Goal: Complete application form

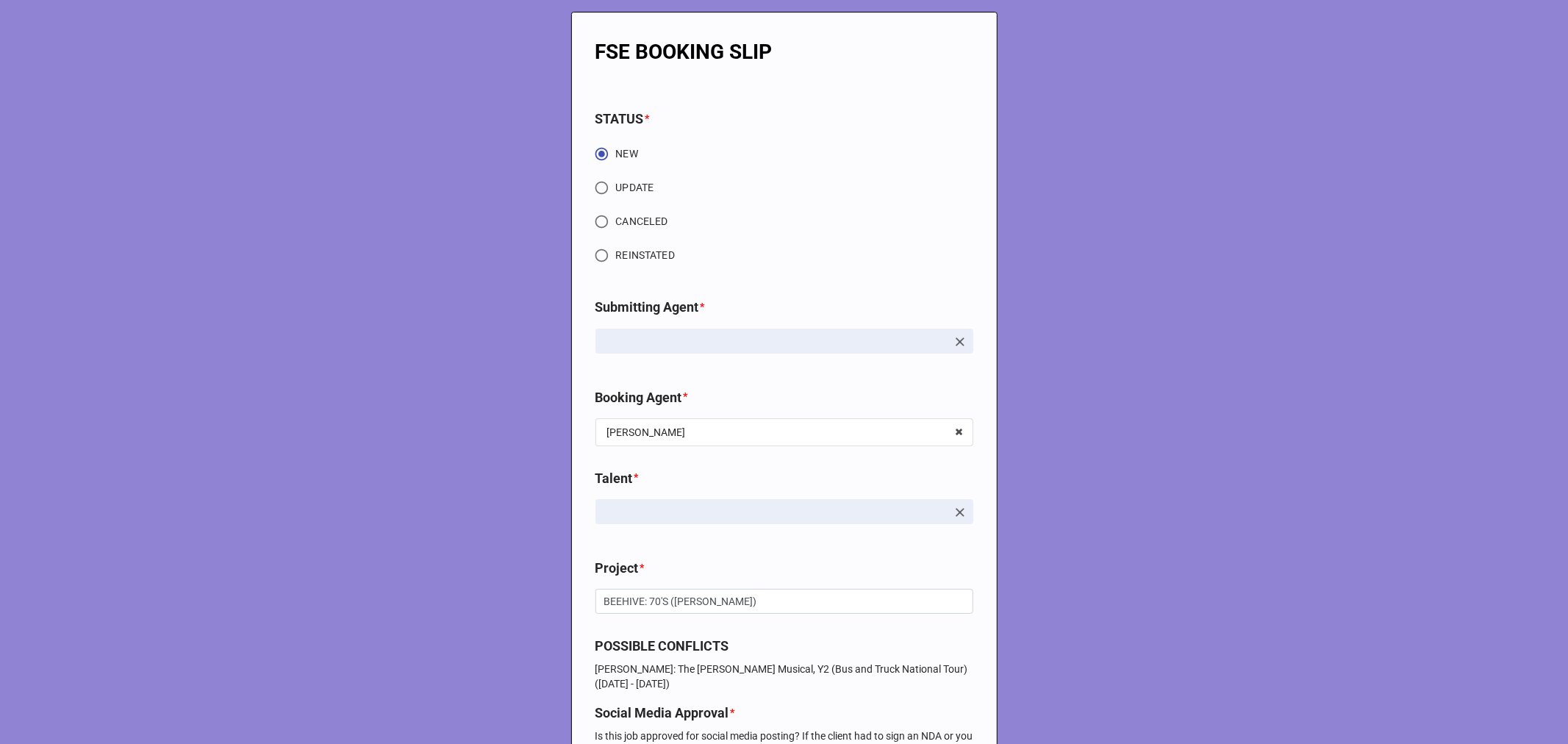
type textarea "x"
click at [592, 194] on input "UPDATE" at bounding box center [601, 187] width 29 height 29
radio input "true"
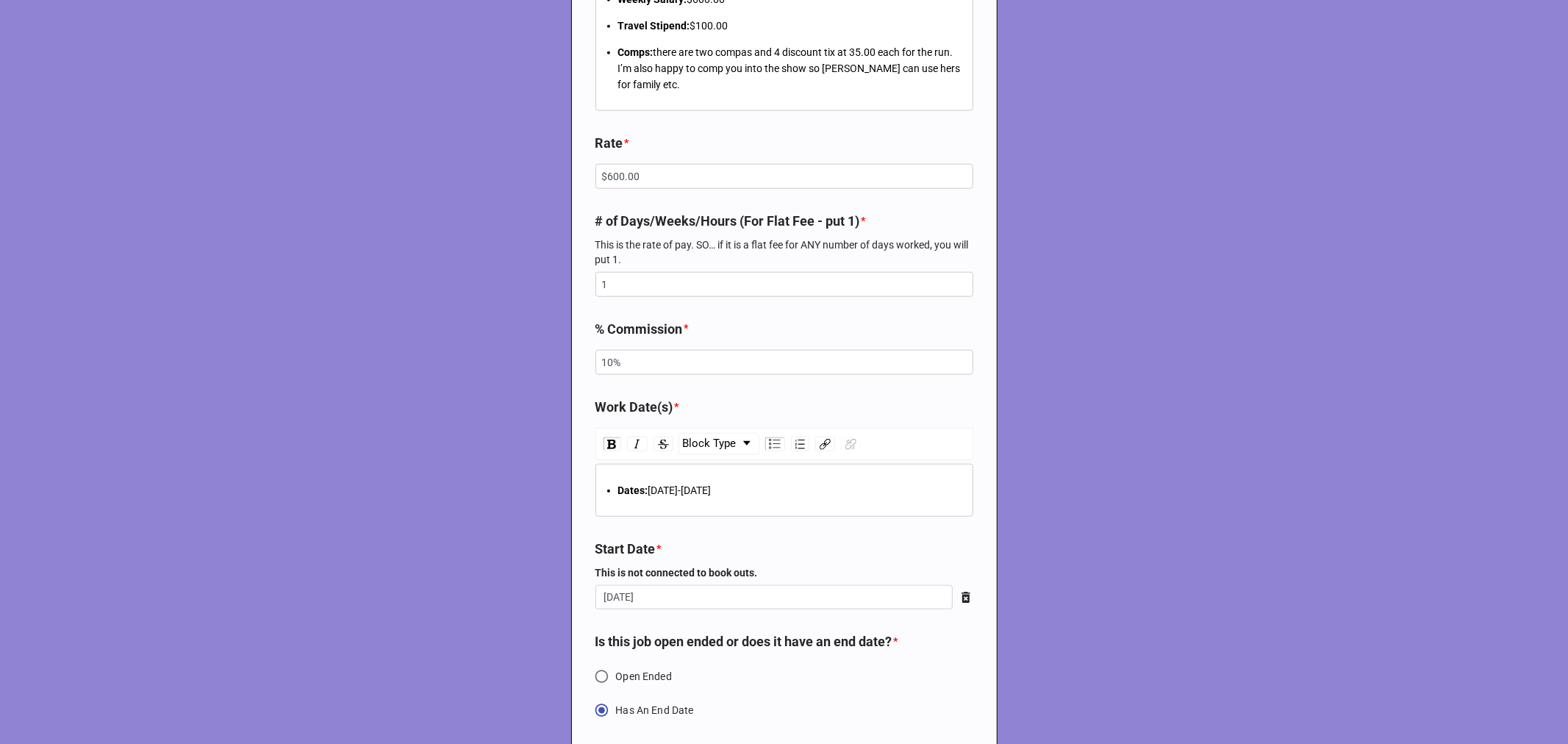
scroll to position [1305, 0]
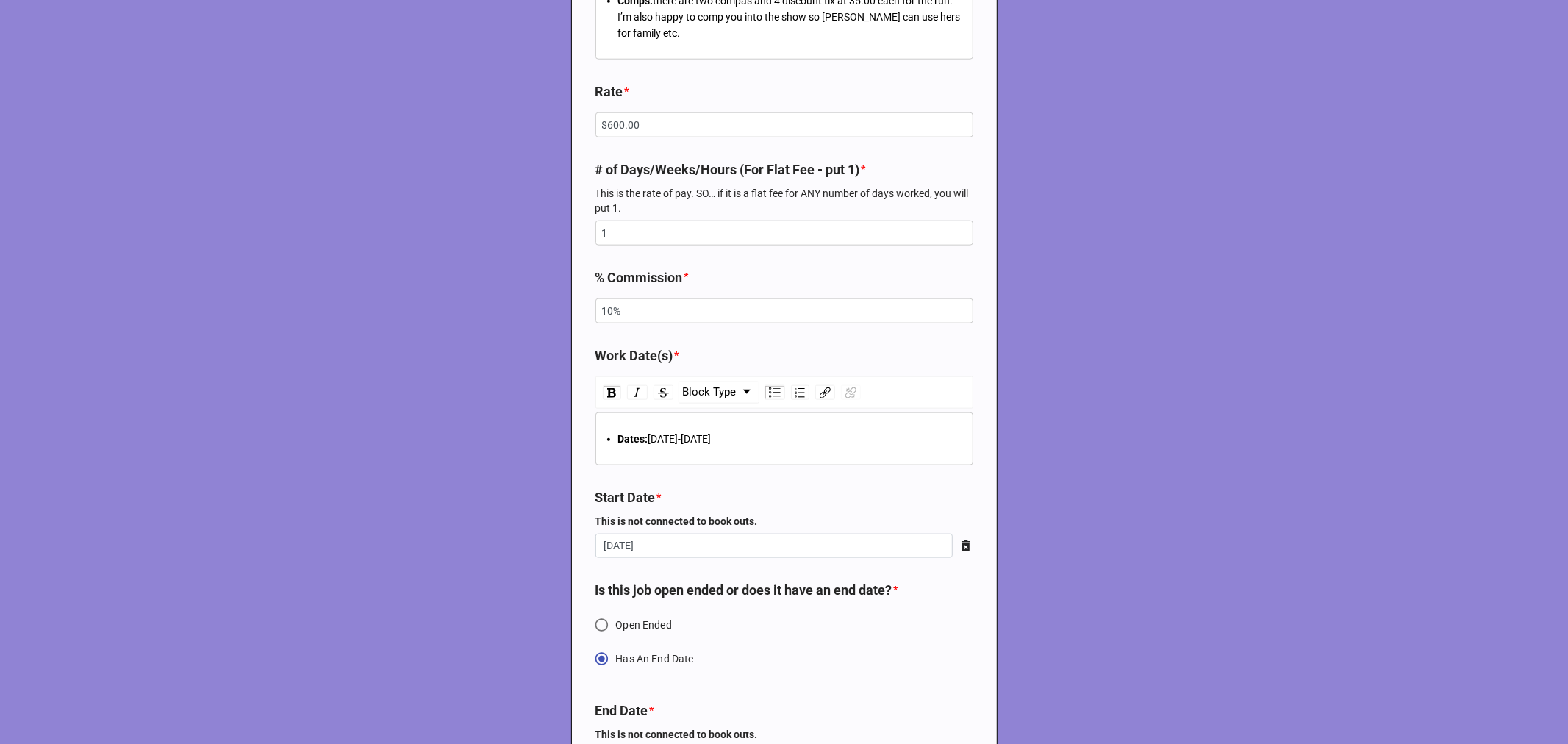
click at [626, 433] on span "Dates:" at bounding box center [633, 438] width 31 height 12
type textarea "x"
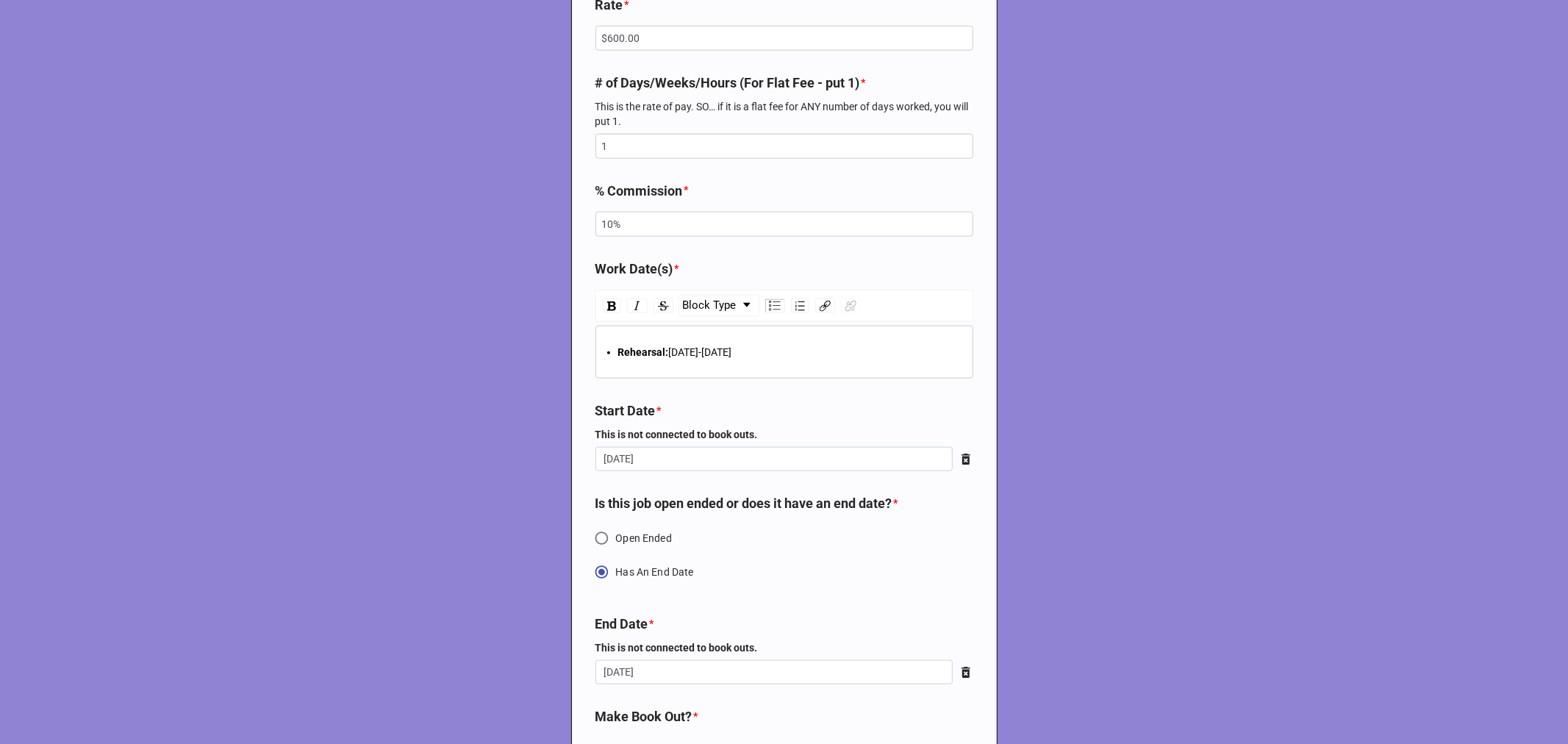
scroll to position [1551, 0]
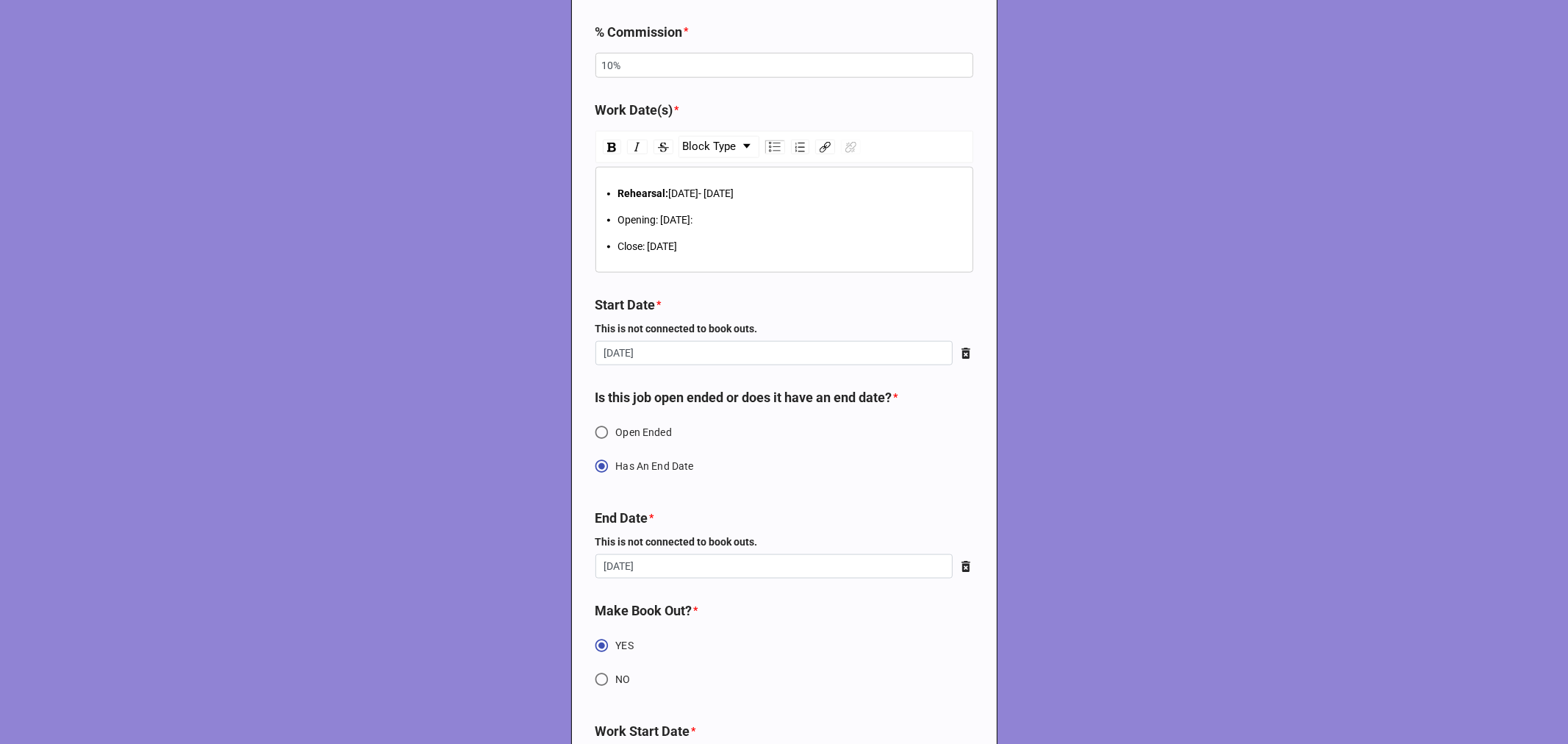
click at [648, 214] on span "Opening: September 12:" at bounding box center [655, 220] width 75 height 12
click at [645, 214] on span "Opening: September 12:" at bounding box center [655, 220] width 75 height 12
click at [633, 240] on span "Close: September 15, 2025" at bounding box center [648, 246] width 59 height 12
click at [709, 187] on span "August 22- September 11" at bounding box center [702, 193] width 66 height 12
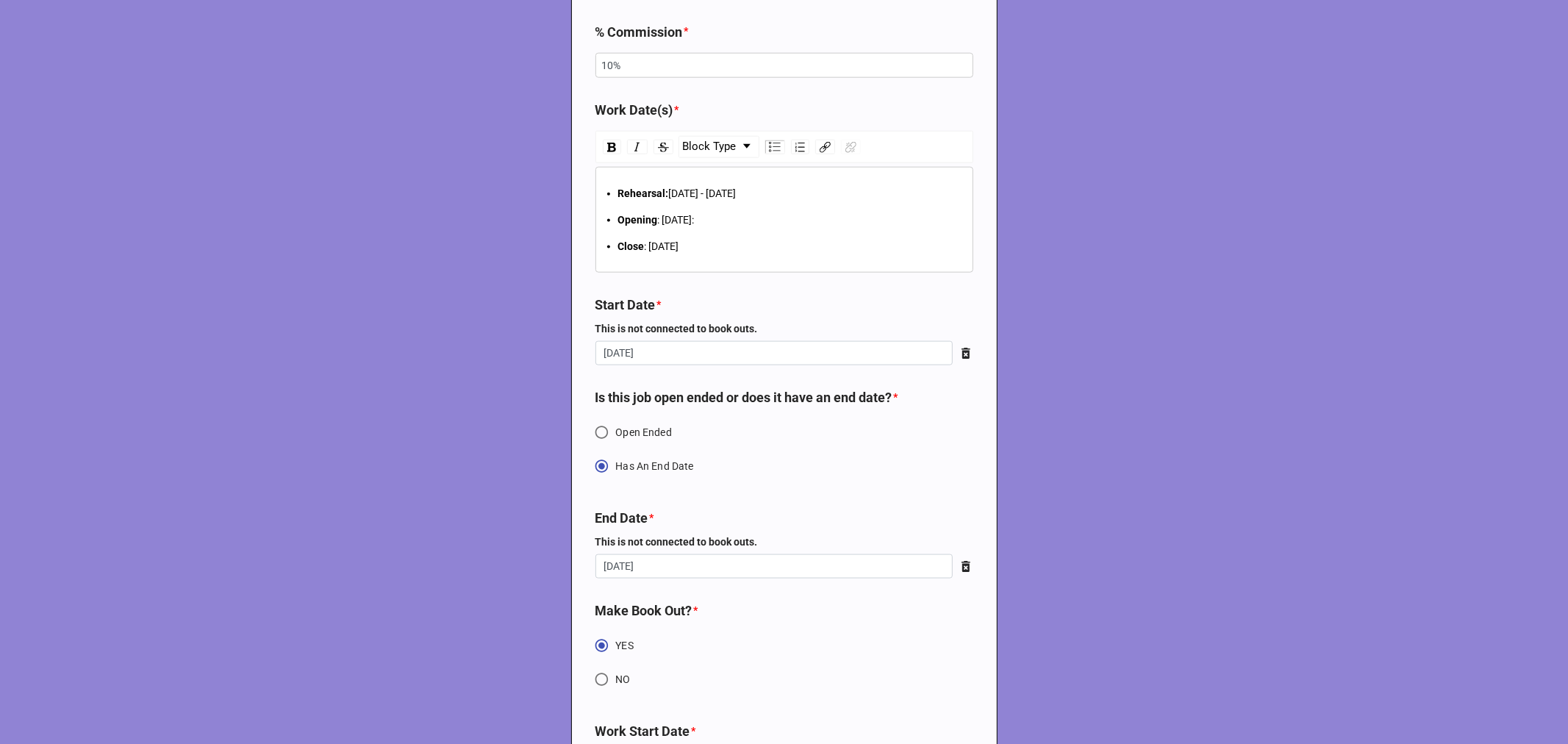
click at [729, 211] on div "Opening : September 12:" at bounding box center [792, 219] width 348 height 16
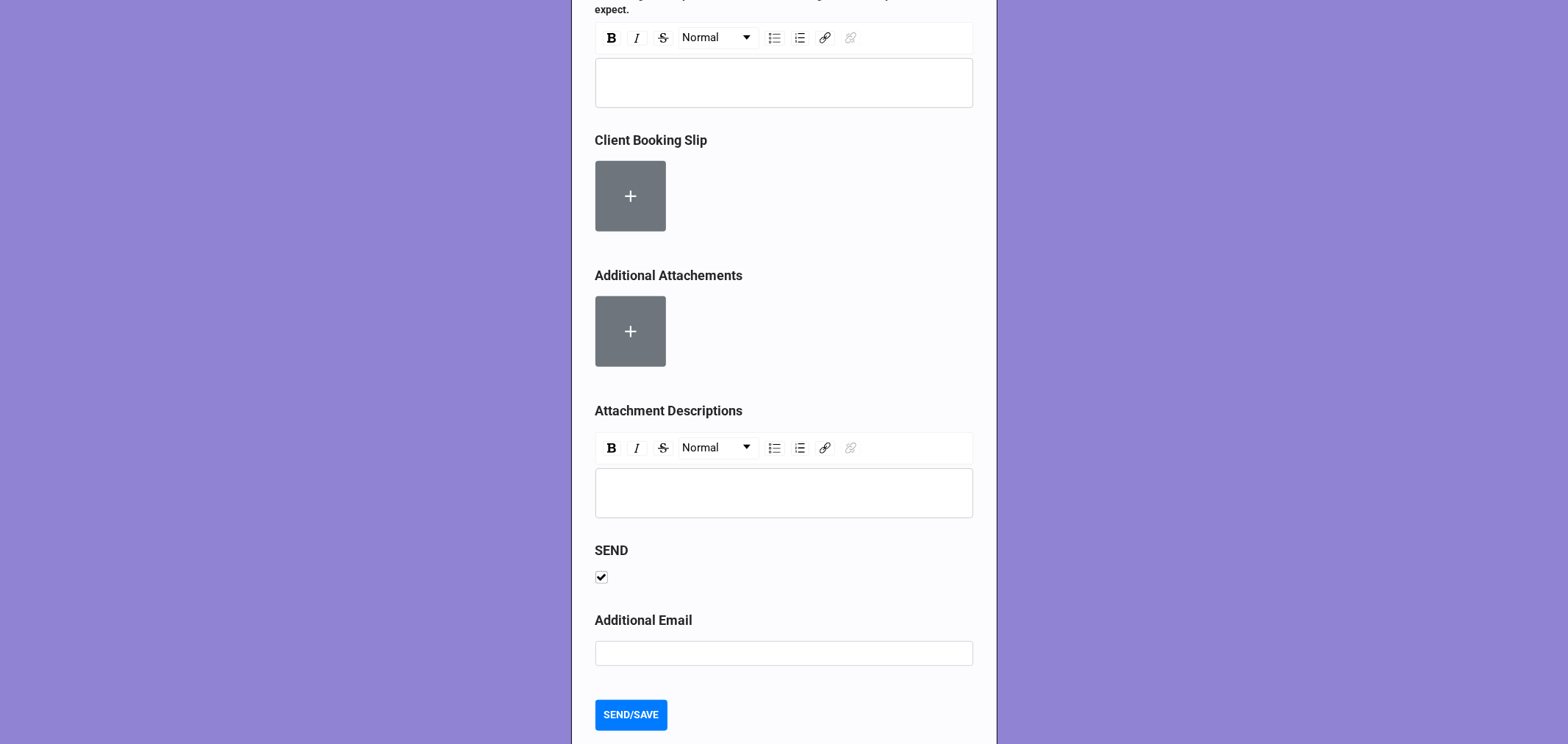
scroll to position [5213, 0]
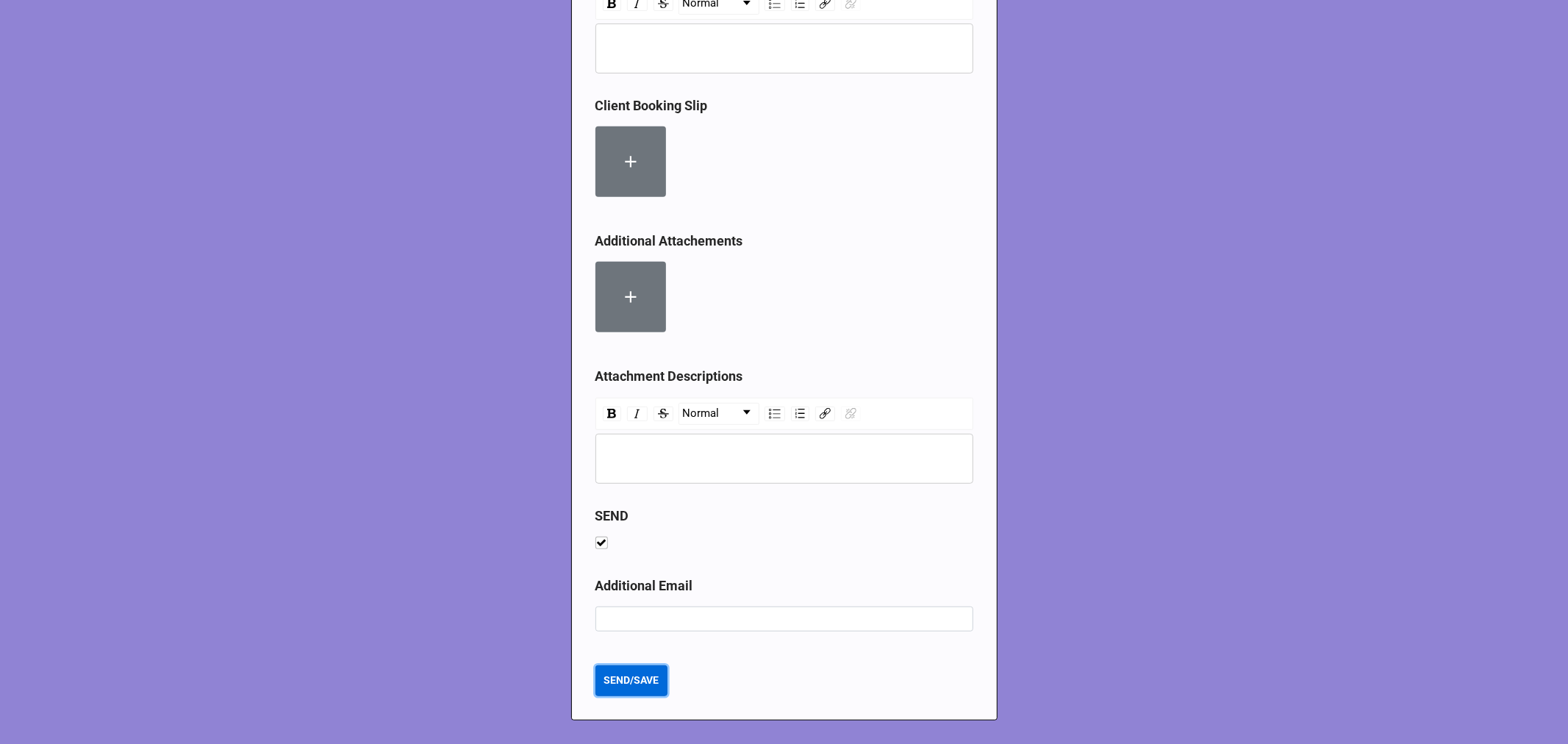
type textarea "x"
click at [633, 679] on b "SEND/SAVE" at bounding box center [630, 680] width 55 height 16
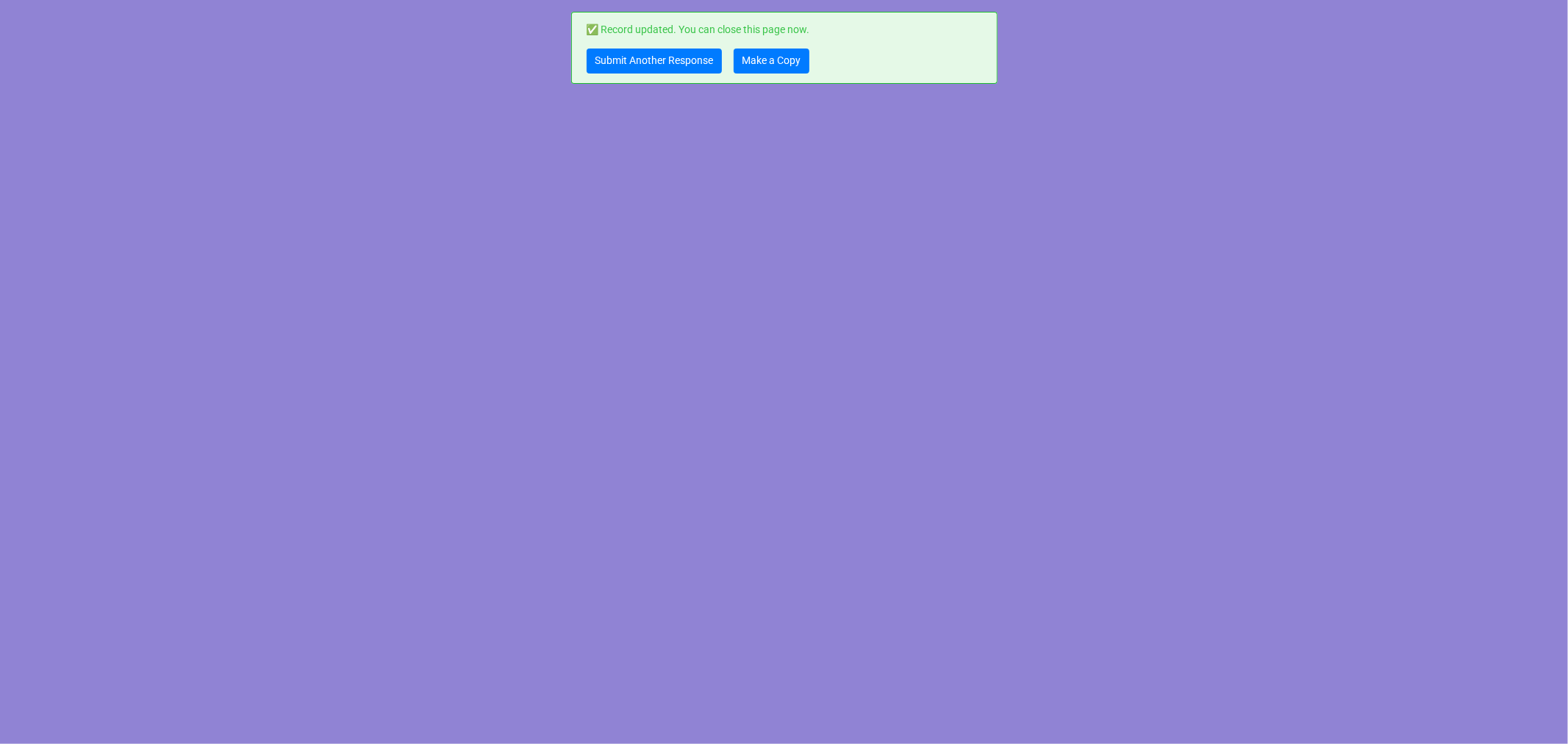
scroll to position [0, 0]
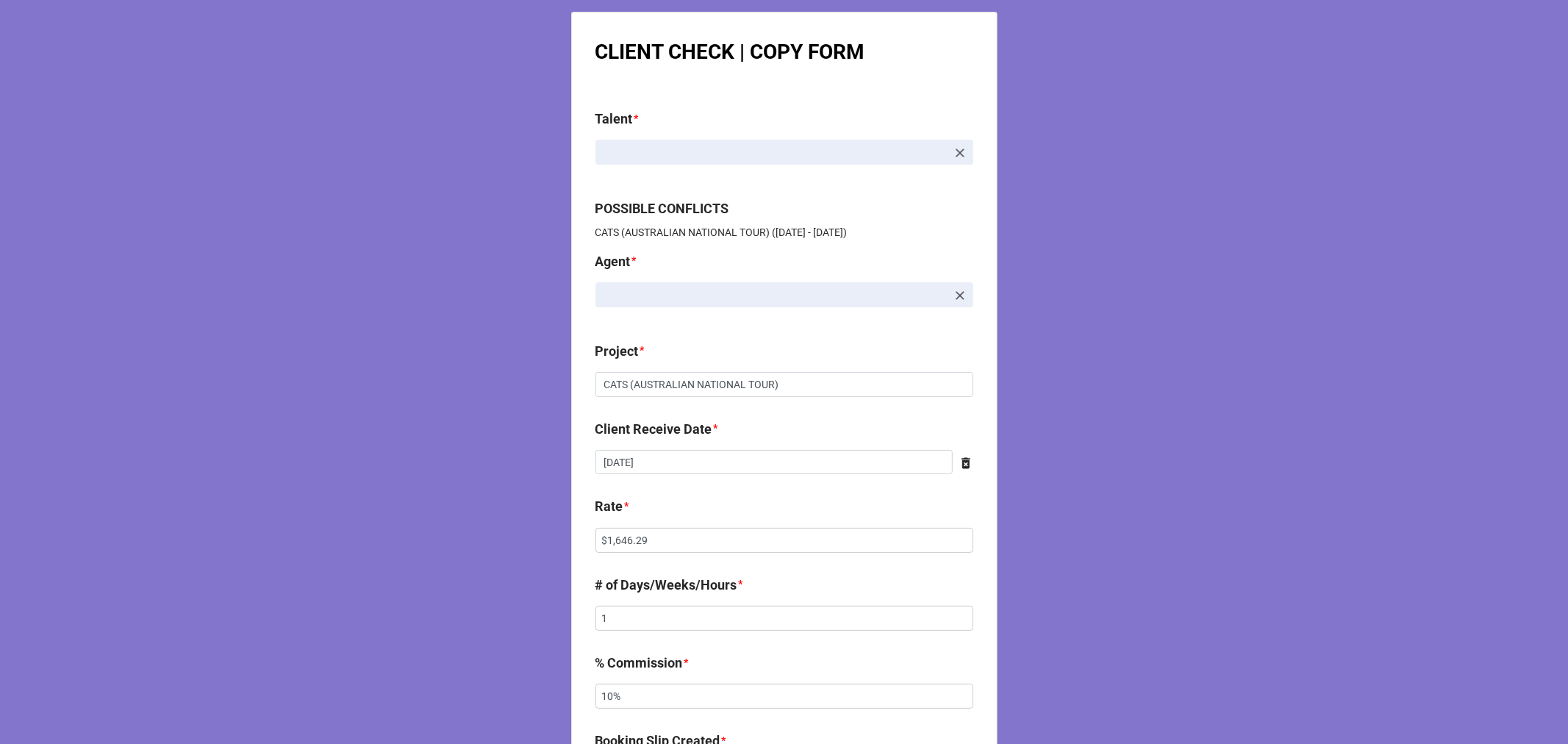
scroll to position [326, 0]
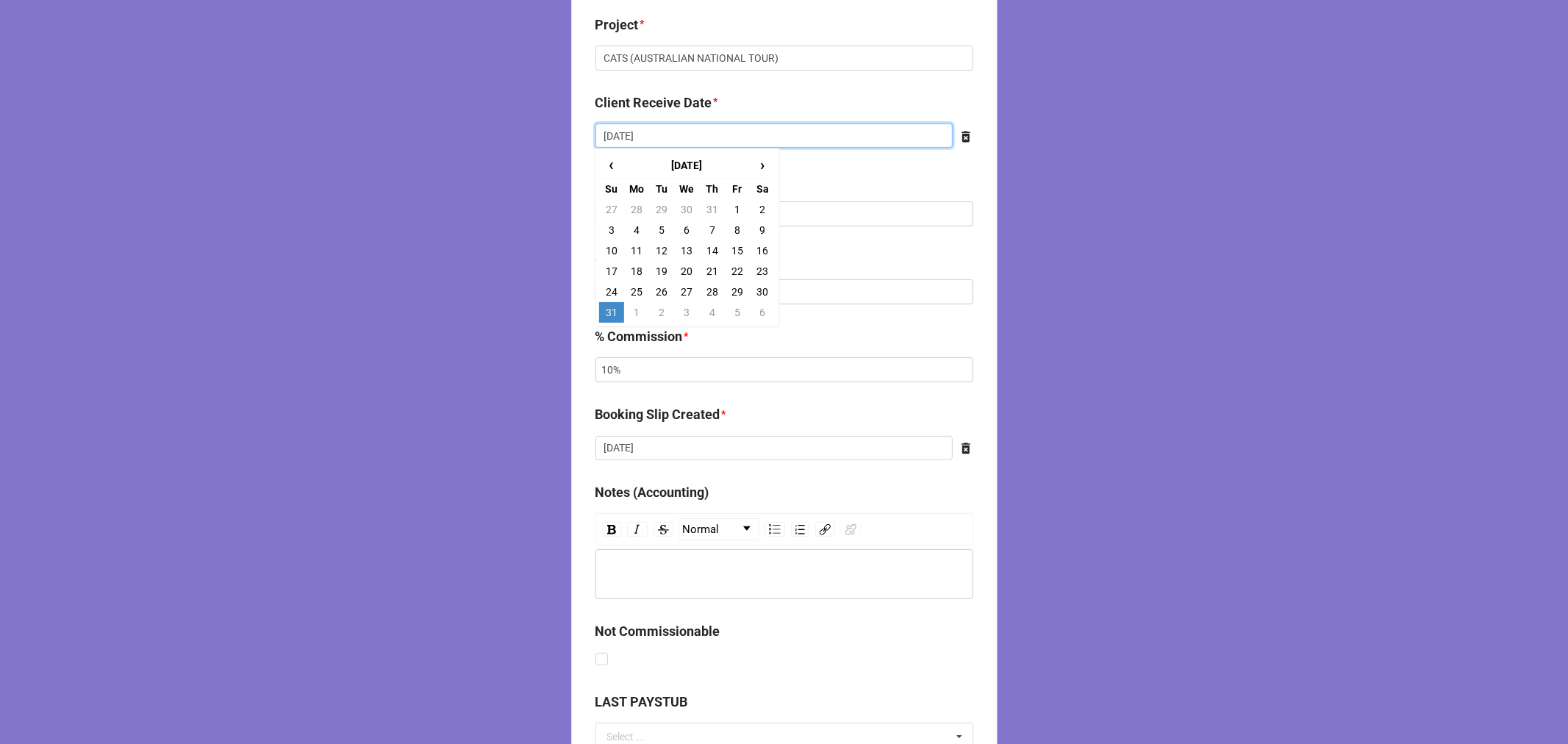
click at [663, 142] on input "[DATE]" at bounding box center [773, 135] width 357 height 25
click at [761, 166] on span "›" at bounding box center [762, 165] width 23 height 24
click at [607, 252] on td "14" at bounding box center [611, 250] width 25 height 20
type input "[DATE]"
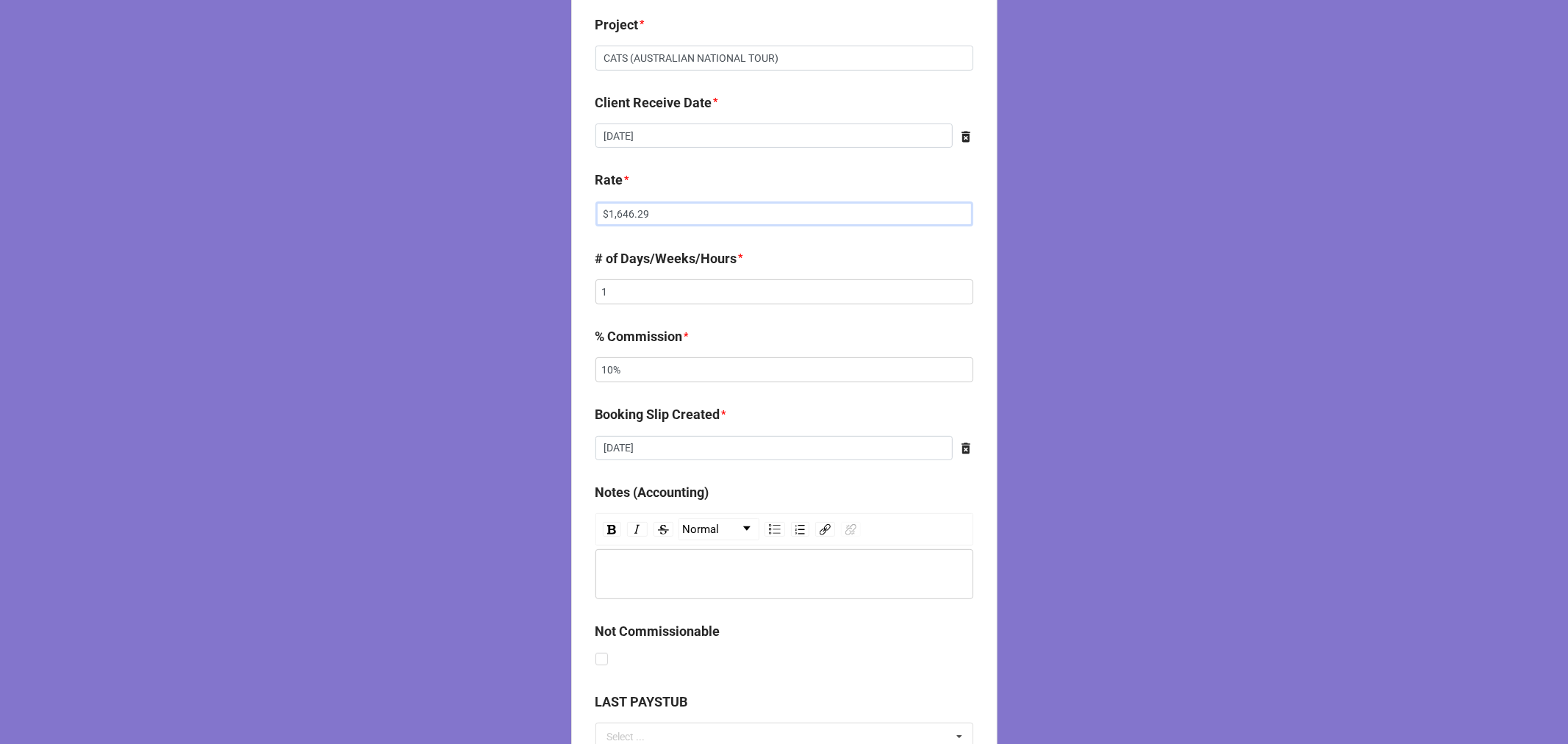
drag, startPoint x: 679, startPoint y: 211, endPoint x: 494, endPoint y: 208, distance: 185.0
click at [514, 209] on div "CLIENT CHECK | COPY FORM Talent * [PERSON_NAME] POSSIBLE CONFLICTS CATS (AUSTRA…" at bounding box center [784, 424] width 1568 height 1501
paste input "909.80"
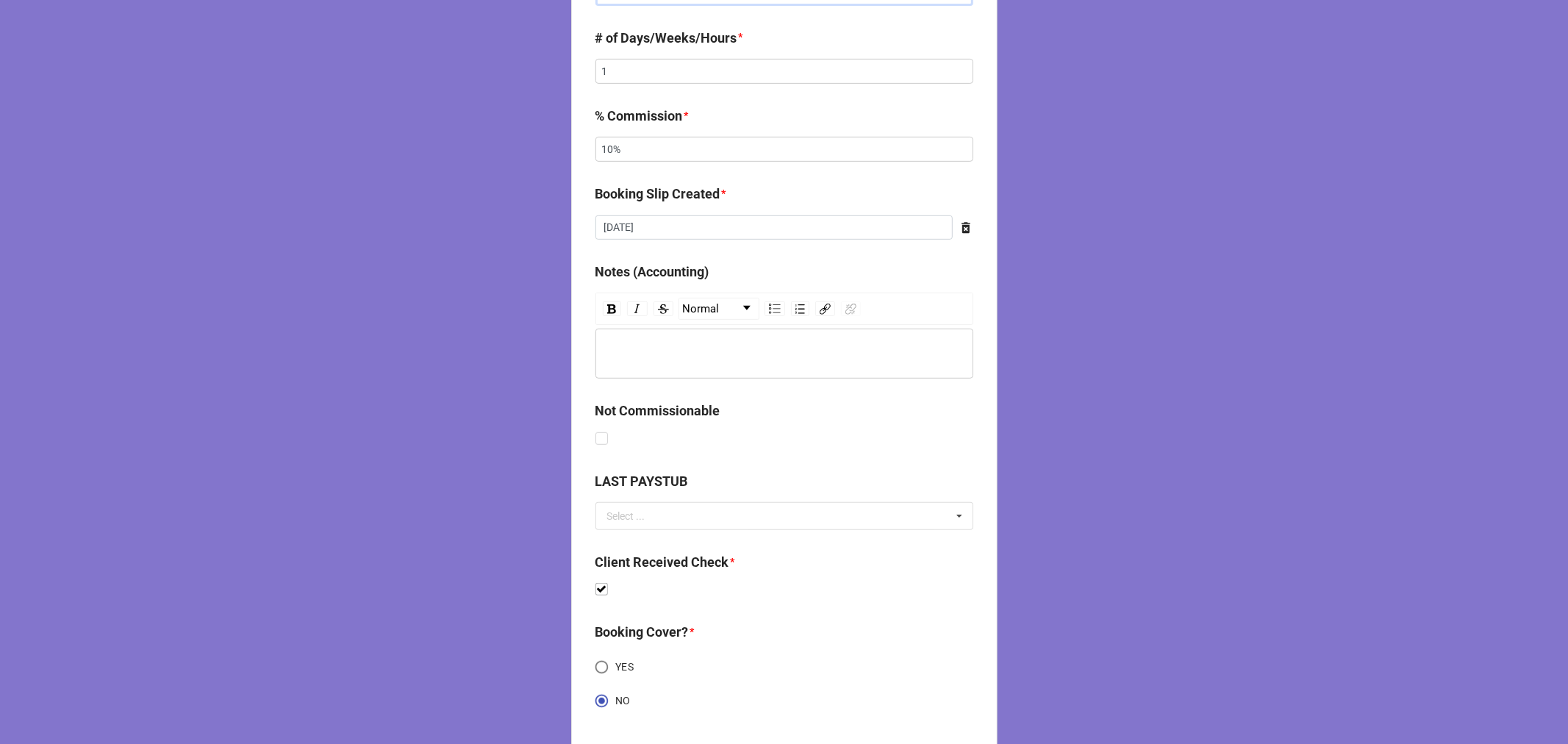
scroll to position [755, 0]
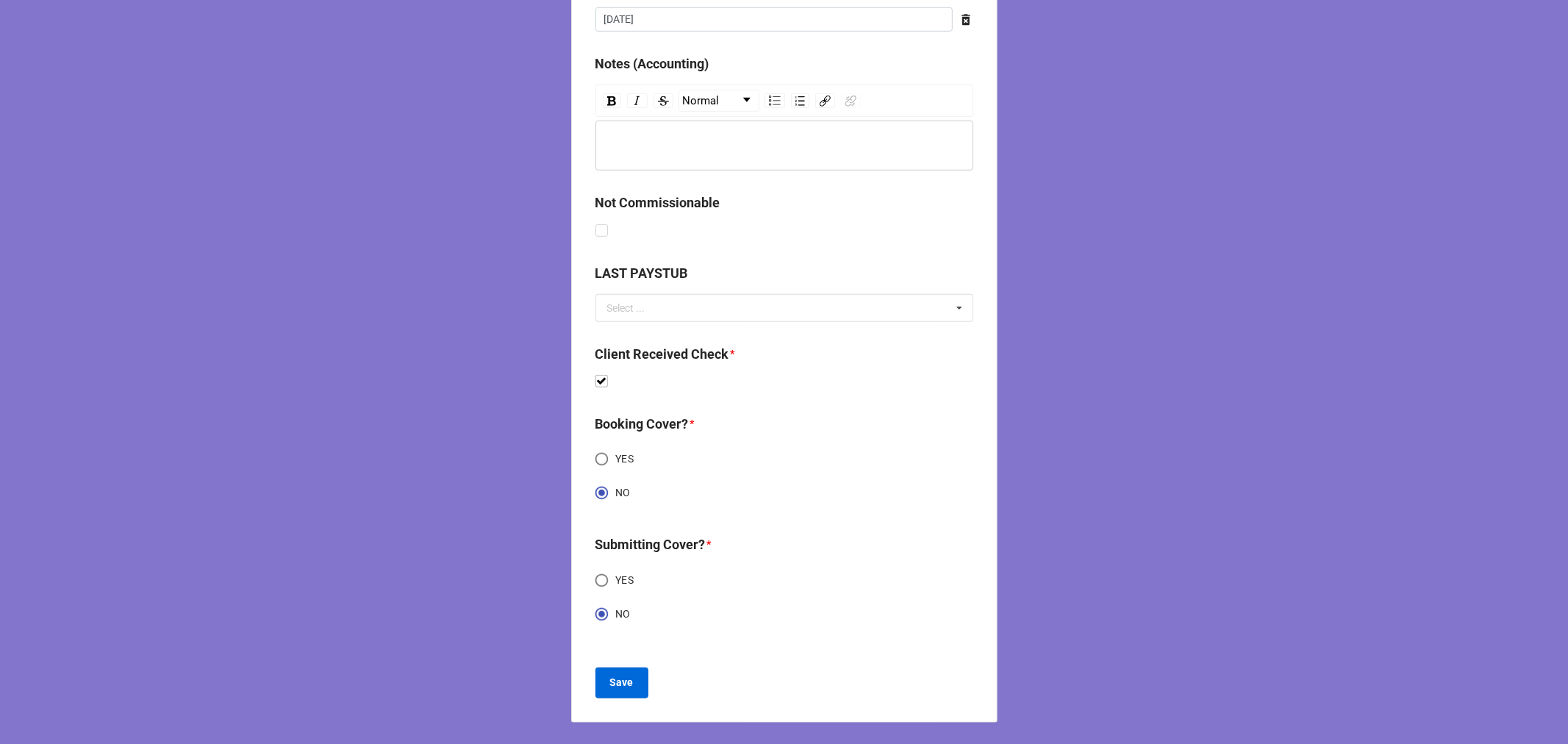
type input "$909.80"
click at [610, 679] on b "Save" at bounding box center [621, 682] width 23 height 16
